Goal: Task Accomplishment & Management: Manage account settings

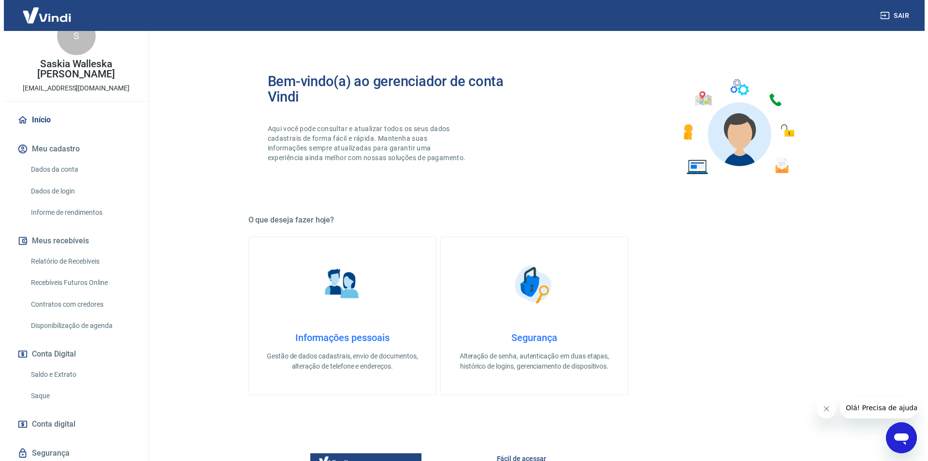
scroll to position [32, 0]
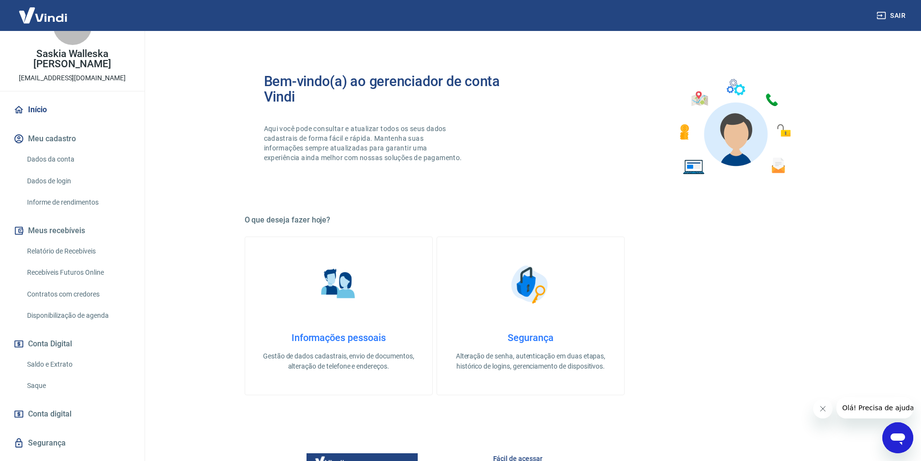
click at [56, 363] on link "Saldo e Extrato" at bounding box center [78, 364] width 110 height 20
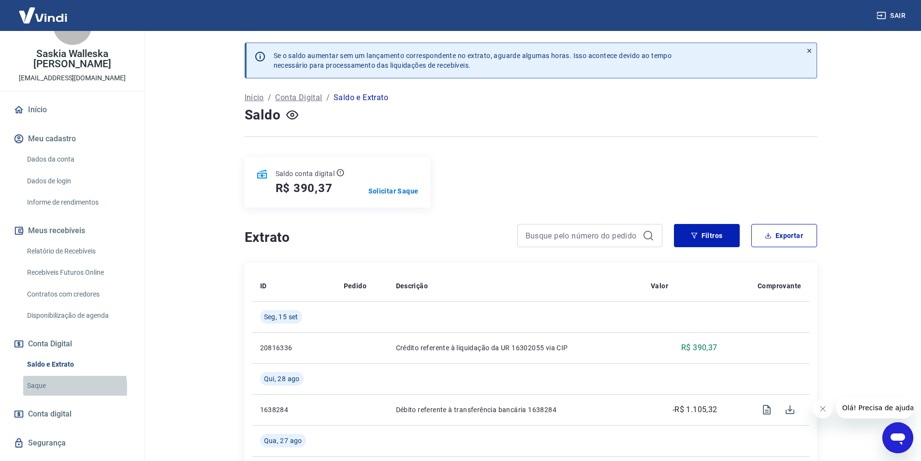
click at [45, 388] on link "Saque" at bounding box center [78, 386] width 110 height 20
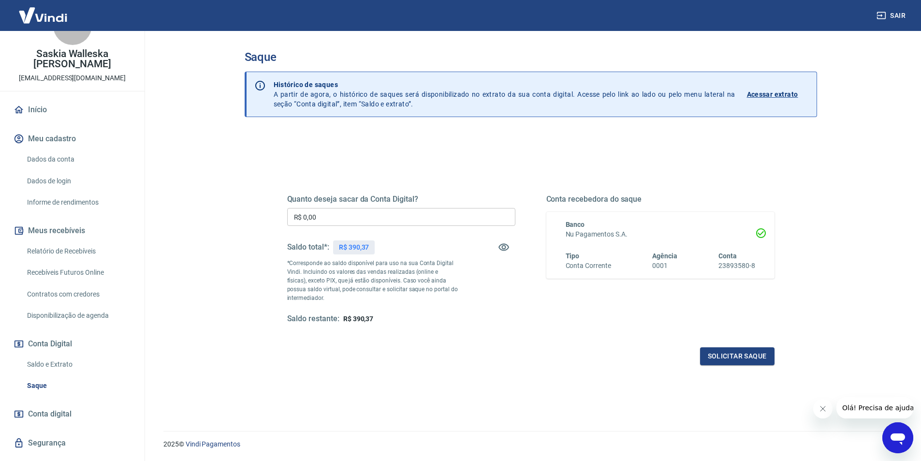
click at [63, 364] on link "Saldo e Extrato" at bounding box center [78, 364] width 110 height 20
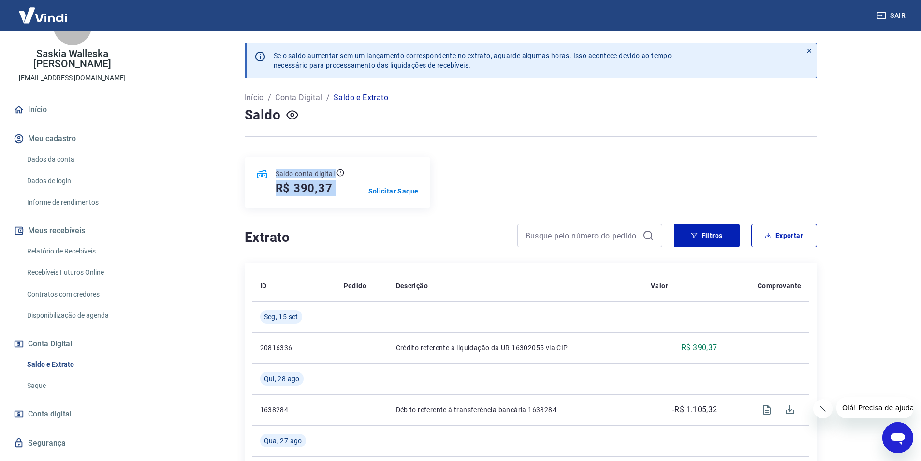
drag, startPoint x: 247, startPoint y: 163, endPoint x: 362, endPoint y: 201, distance: 120.6
click at [362, 201] on div "Saldo conta digital R$ 390,37 Solicitar Saque" at bounding box center [338, 182] width 186 height 50
click at [318, 187] on h5 "R$ 390,37" at bounding box center [303, 187] width 57 height 15
drag, startPoint x: 332, startPoint y: 186, endPoint x: 267, endPoint y: 169, distance: 66.9
click at [268, 169] on div "Saldo conta digital R$ 390,37" at bounding box center [306, 182] width 77 height 27
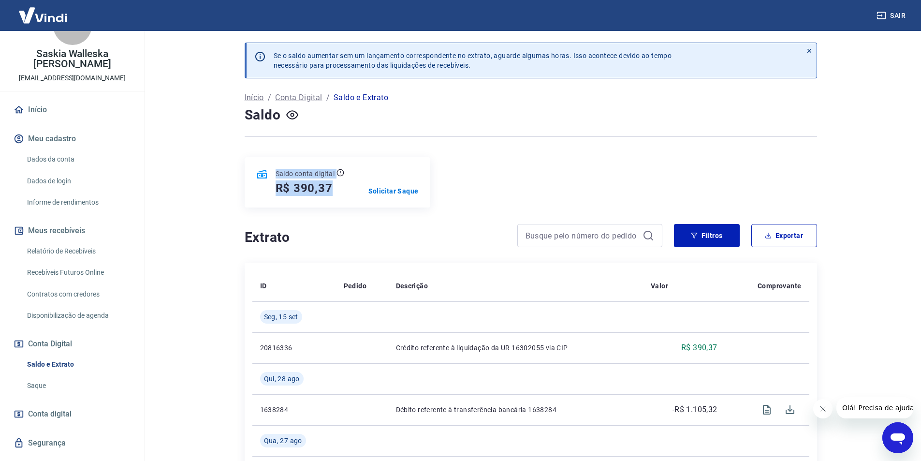
click at [312, 178] on p "Saldo conta digital" at bounding box center [304, 174] width 59 height 10
drag, startPoint x: 330, startPoint y: 188, endPoint x: 270, endPoint y: 171, distance: 61.8
click at [270, 171] on div "Saldo conta digital R$ 390,37" at bounding box center [306, 182] width 77 height 27
click at [328, 190] on h5 "R$ 390,37" at bounding box center [303, 187] width 57 height 15
click at [392, 193] on p "Solicitar Saque" at bounding box center [393, 191] width 50 height 10
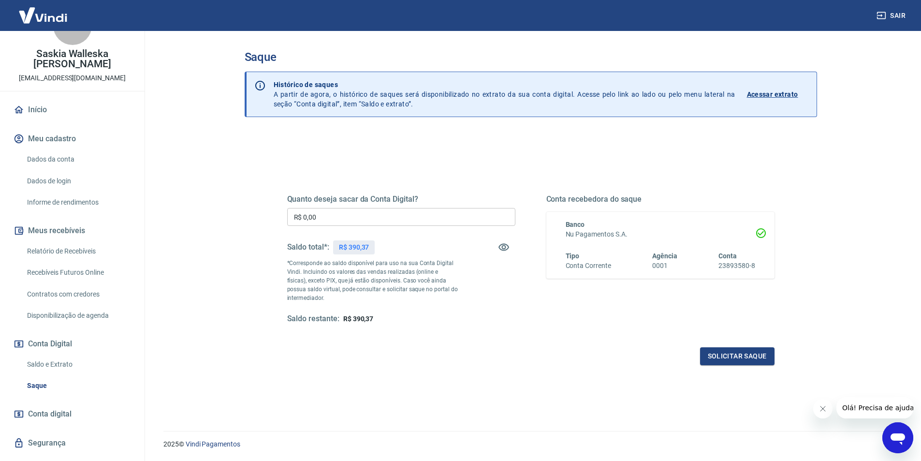
click at [412, 217] on input "R$ 0,00" at bounding box center [401, 217] width 228 height 18
click at [367, 249] on p "R$ 390,37" at bounding box center [354, 247] width 30 height 10
click at [370, 226] on input "R$ 0,00" at bounding box center [401, 217] width 228 height 18
type input "R$ 390,37"
click at [720, 354] on button "Solicitar saque" at bounding box center [737, 356] width 74 height 18
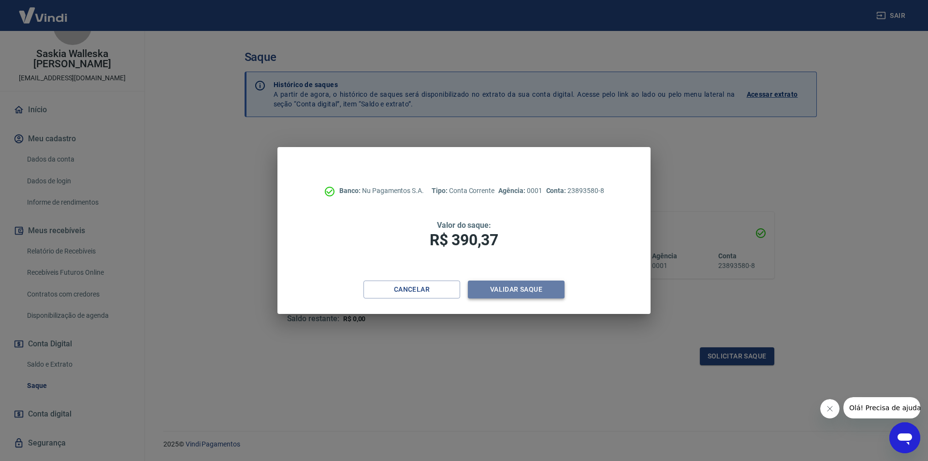
click at [520, 291] on button "Validar saque" at bounding box center [516, 289] width 97 height 18
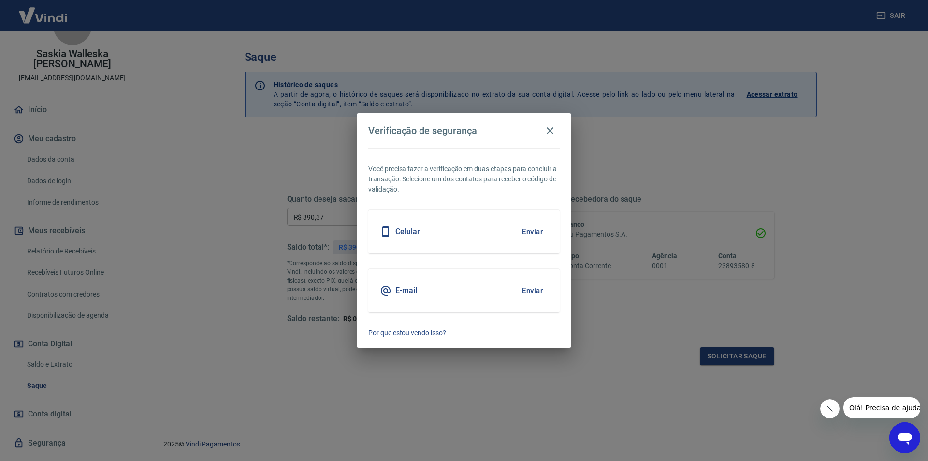
click at [448, 237] on div "Celular Enviar" at bounding box center [463, 231] width 191 height 43
click at [533, 233] on button "Enviar" at bounding box center [532, 231] width 31 height 20
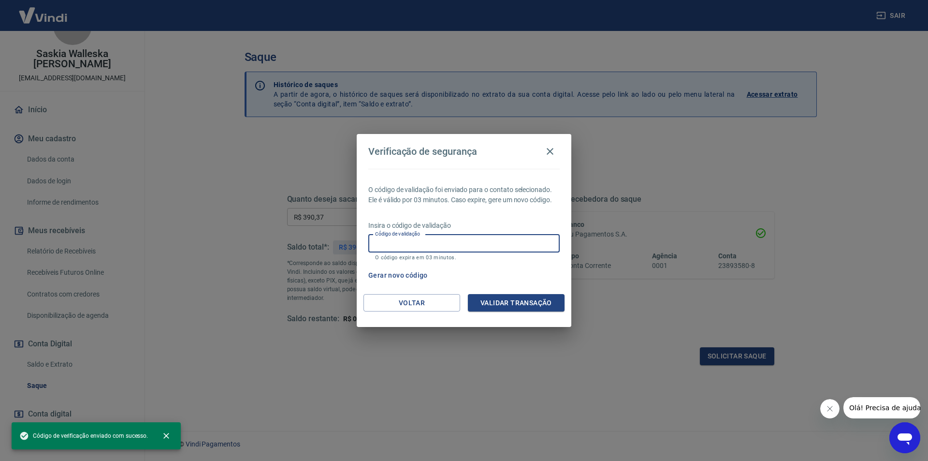
click at [499, 242] on input "Código de validação" at bounding box center [463, 243] width 191 height 18
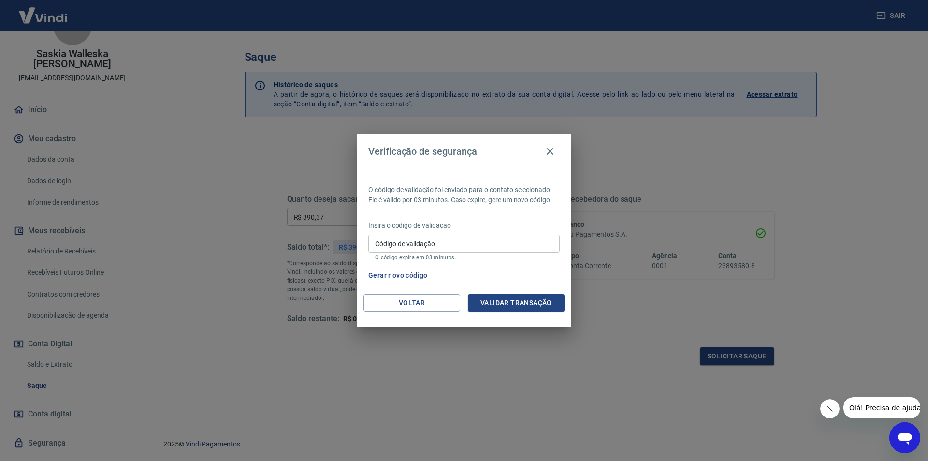
click at [502, 197] on p "O código de validação foi enviado para o contato selecionado. Ele é válido por …" at bounding box center [463, 195] width 191 height 20
click at [402, 278] on button "Gerar novo código" at bounding box center [397, 275] width 67 height 18
click at [475, 244] on input "Código de validação" at bounding box center [463, 243] width 191 height 18
click at [454, 237] on input "Código de validação" at bounding box center [463, 243] width 191 height 18
type input "320219"
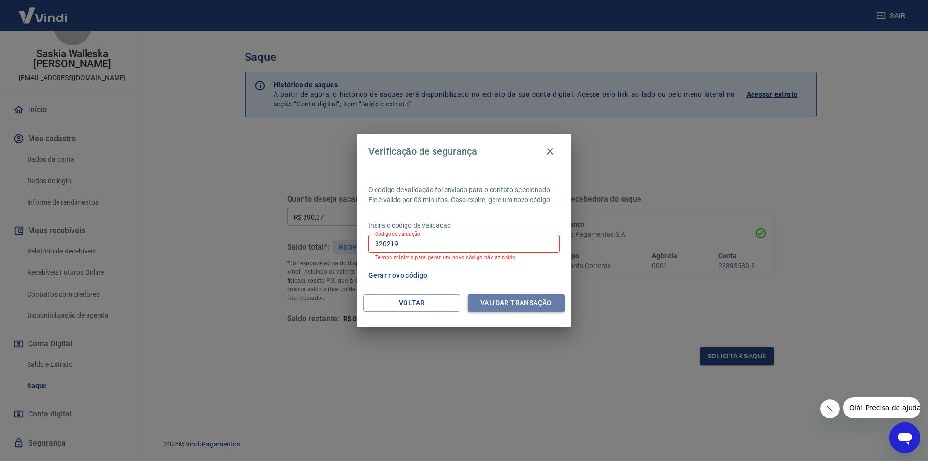
click at [527, 305] on button "Validar transação" at bounding box center [516, 303] width 97 height 18
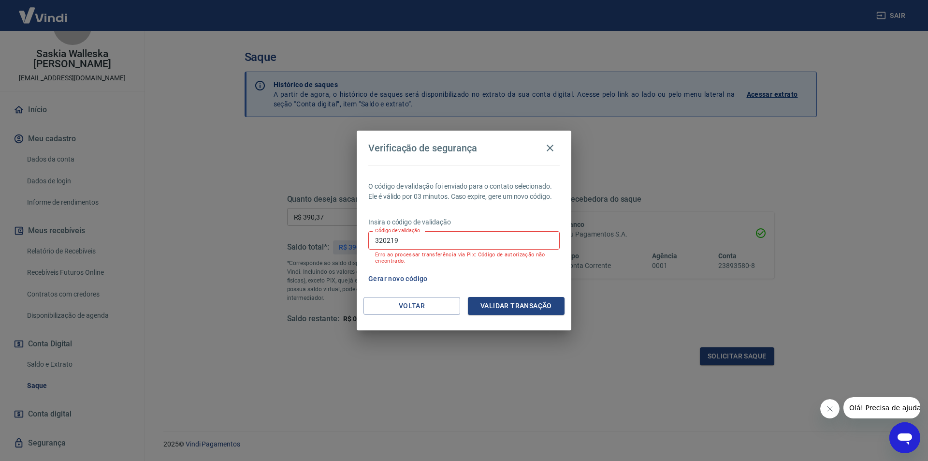
click at [413, 276] on button "Gerar novo código" at bounding box center [397, 279] width 67 height 18
click at [411, 275] on button "Gerar novo código" at bounding box center [397, 279] width 67 height 18
click at [419, 302] on button "Voltar" at bounding box center [411, 306] width 97 height 18
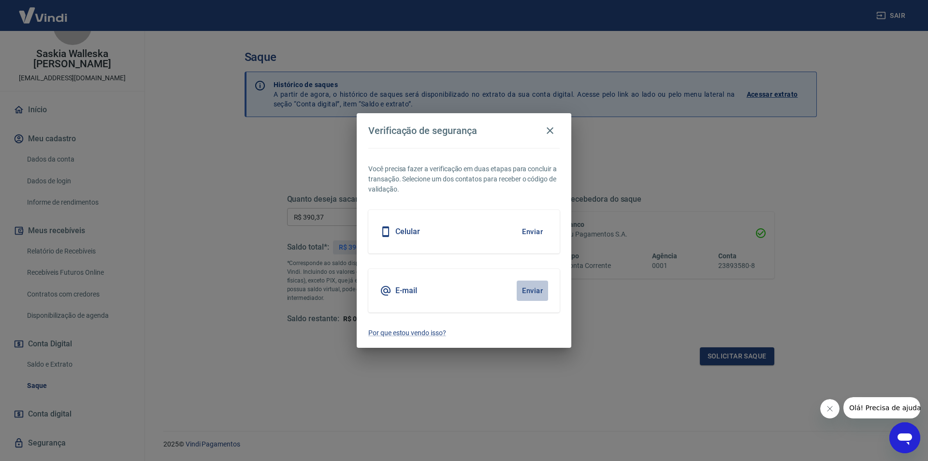
click at [533, 289] on button "Enviar" at bounding box center [532, 290] width 31 height 20
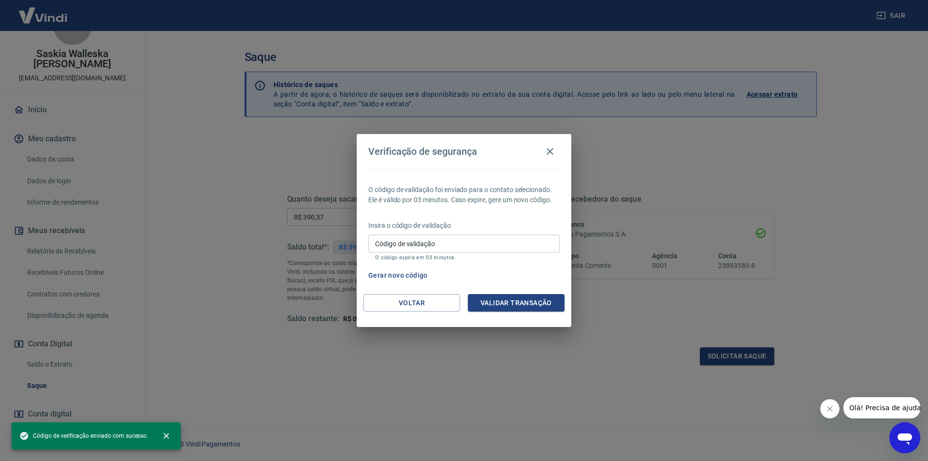
click at [497, 245] on input "Código de validação" at bounding box center [463, 243] width 191 height 18
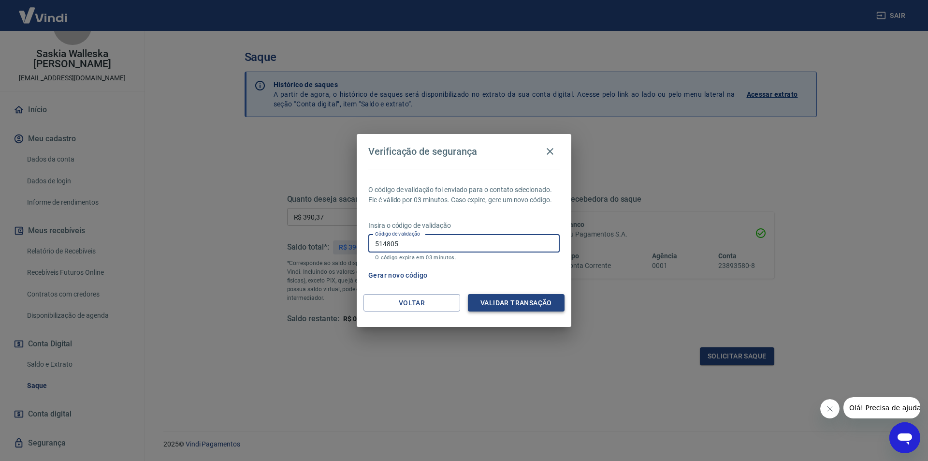
type input "514805"
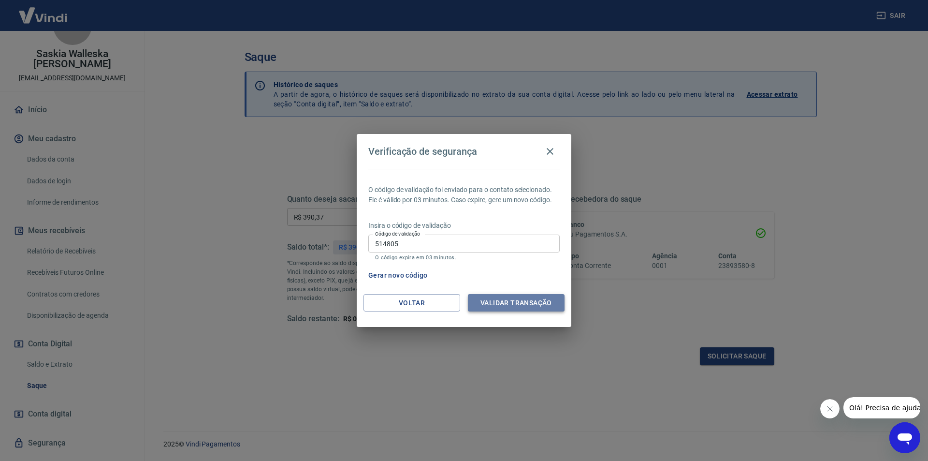
click at [504, 300] on button "Validar transação" at bounding box center [516, 303] width 97 height 18
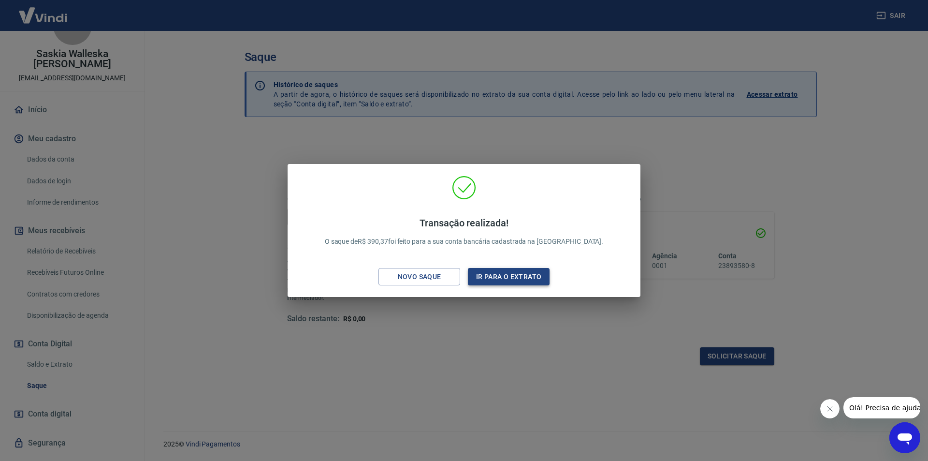
click at [503, 276] on button "Ir para o extrato" at bounding box center [509, 277] width 82 height 18
